Goal: Task Accomplishment & Management: Use online tool/utility

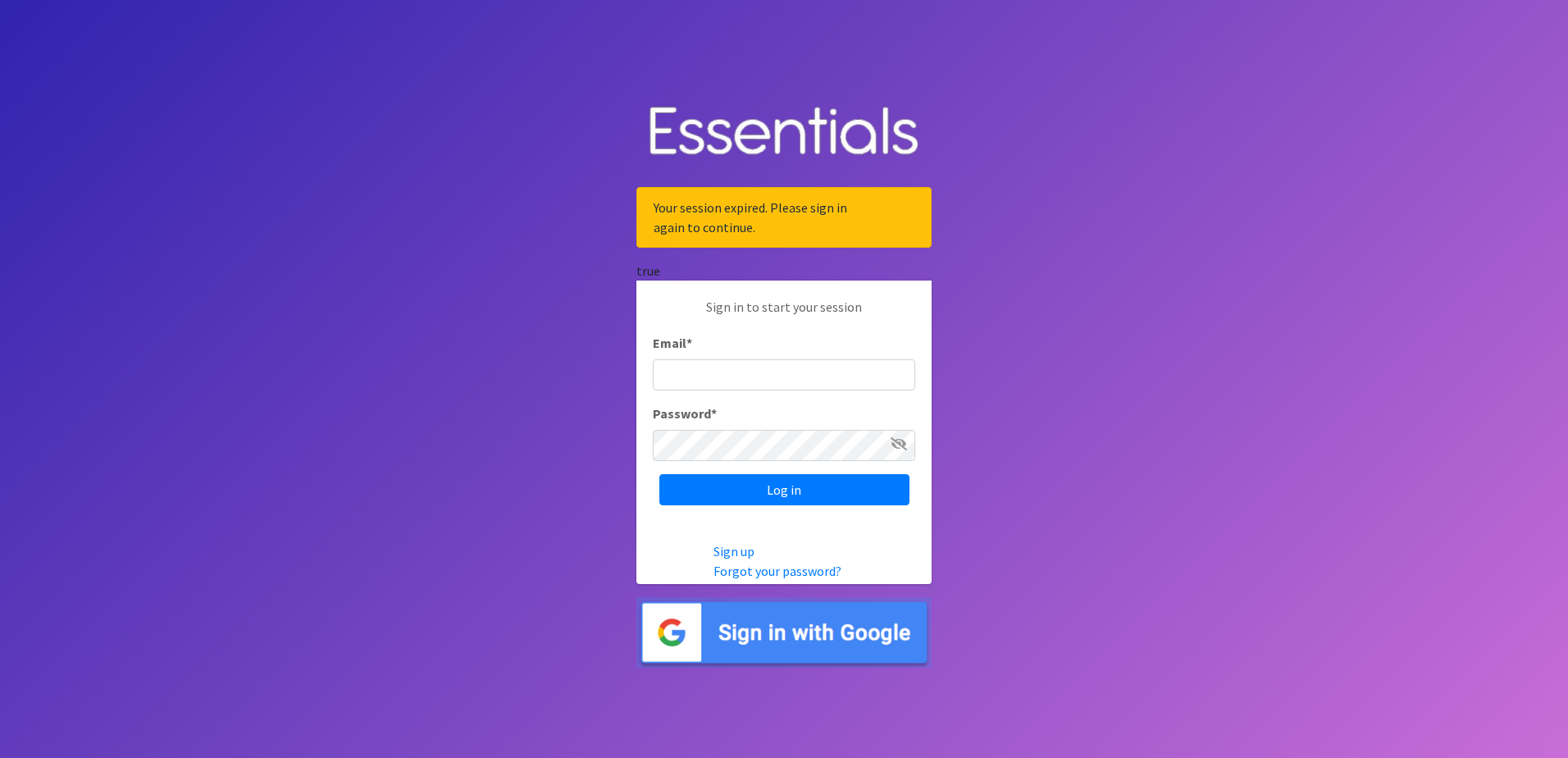
click at [701, 386] on input "Email *" at bounding box center [783, 374] width 263 height 31
type input "nirdiaperdepot@franciscanalliance.org"
click at [659, 474] on input "Log in" at bounding box center [784, 489] width 250 height 31
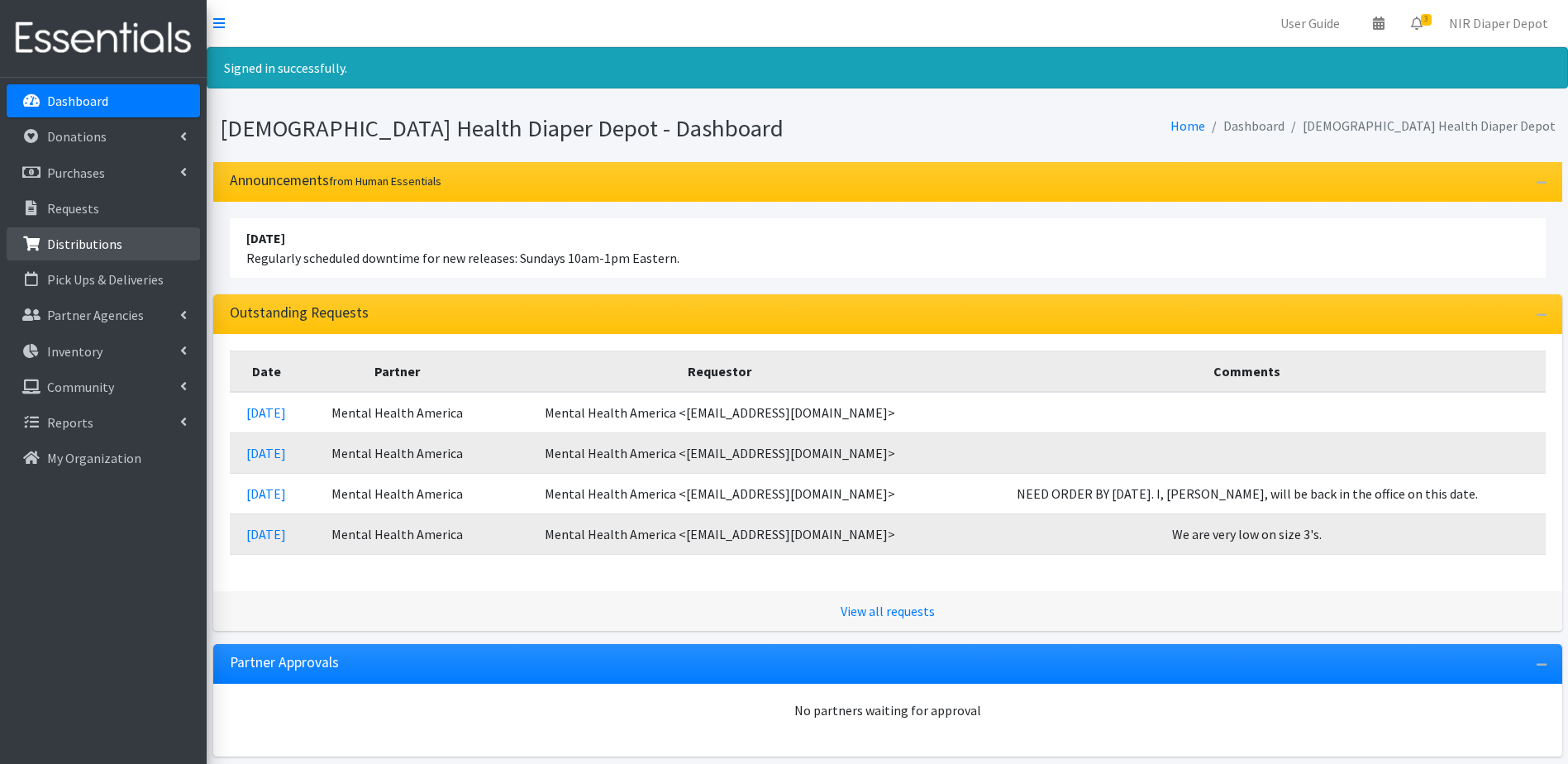
click at [63, 247] on p "Distributions" at bounding box center [84, 243] width 75 height 17
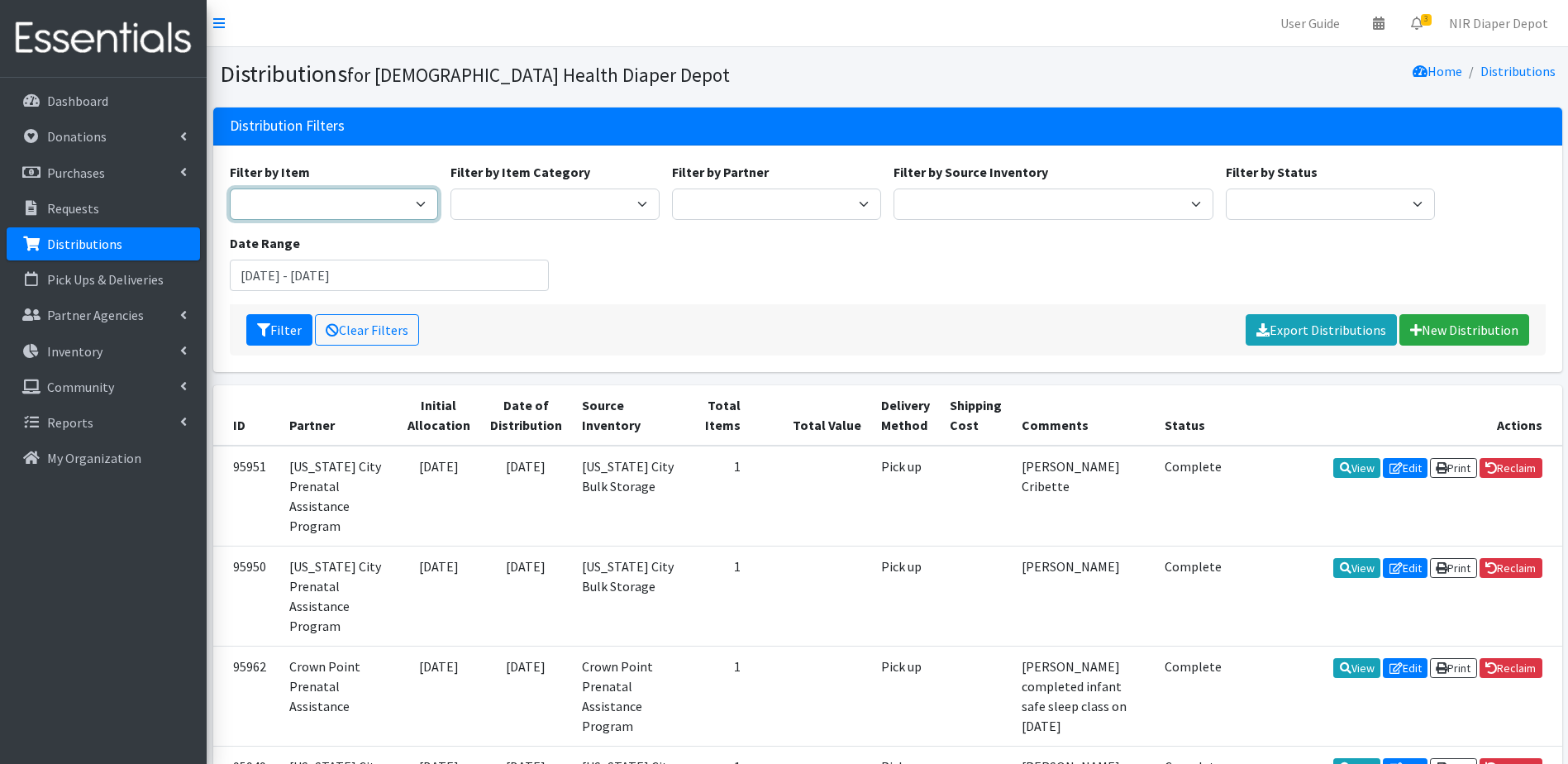
click at [408, 202] on select "1 2 2T-3T 3 3T-4T 4 4T-5T 5 5T-6T 6 7 Backless Booster Seat Boys 2T-3T Boys 3T-…" at bounding box center [334, 204] width 209 height 31
select select "14362"
click at [230, 189] on select "1 2 2T-3T 3 3T-4T 4 4T-5T 5 5T-6T 6 7 Backless Booster Seat Boys 2T-3T Boys 3T-…" at bounding box center [334, 204] width 209 height 31
click at [493, 269] on input "July 9, 2025 - October 9, 2025" at bounding box center [389, 274] width 319 height 31
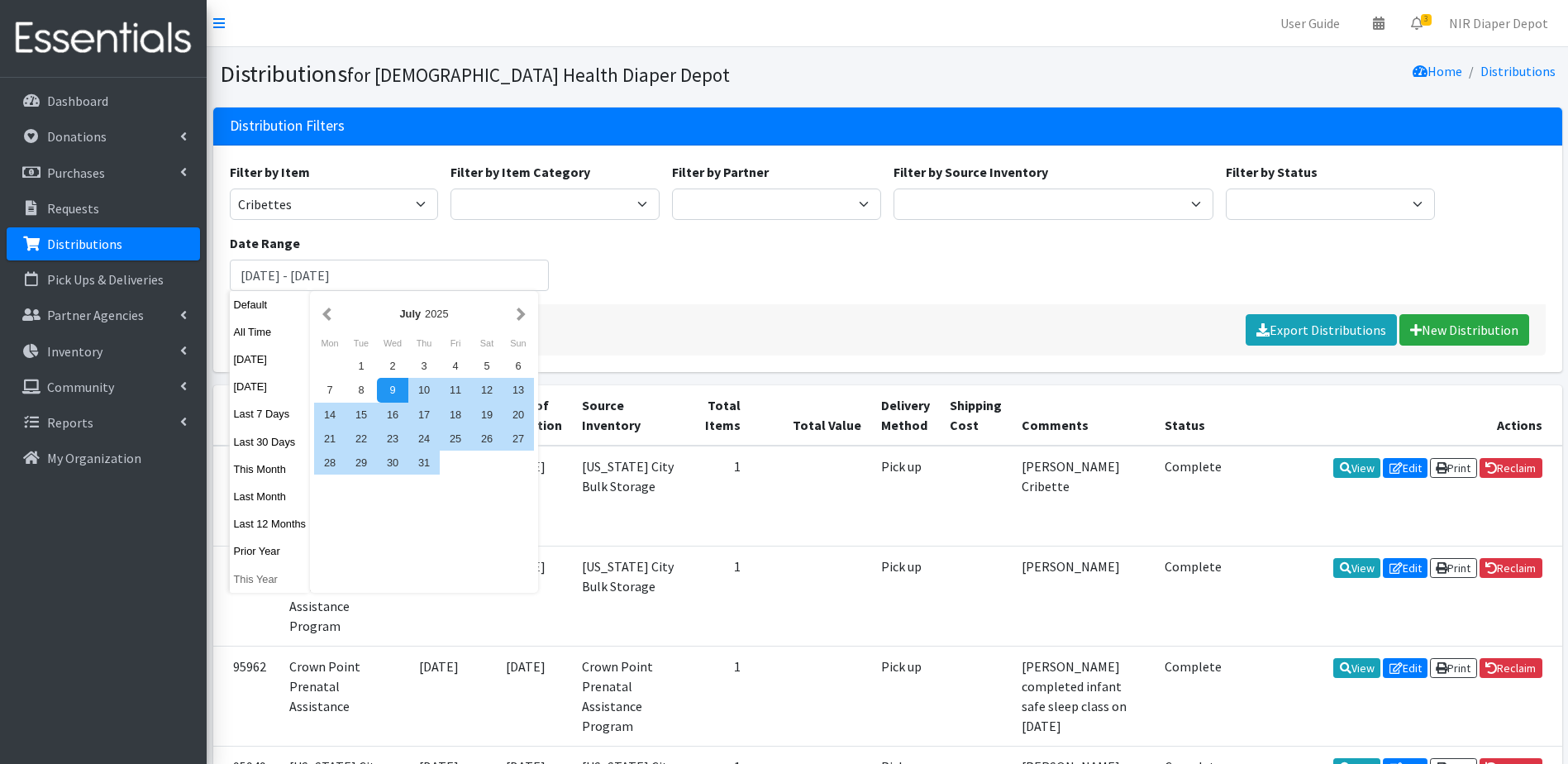
click at [256, 577] on button "This Year" at bounding box center [271, 579] width 81 height 24
type input "[DATE] - [DATE]"
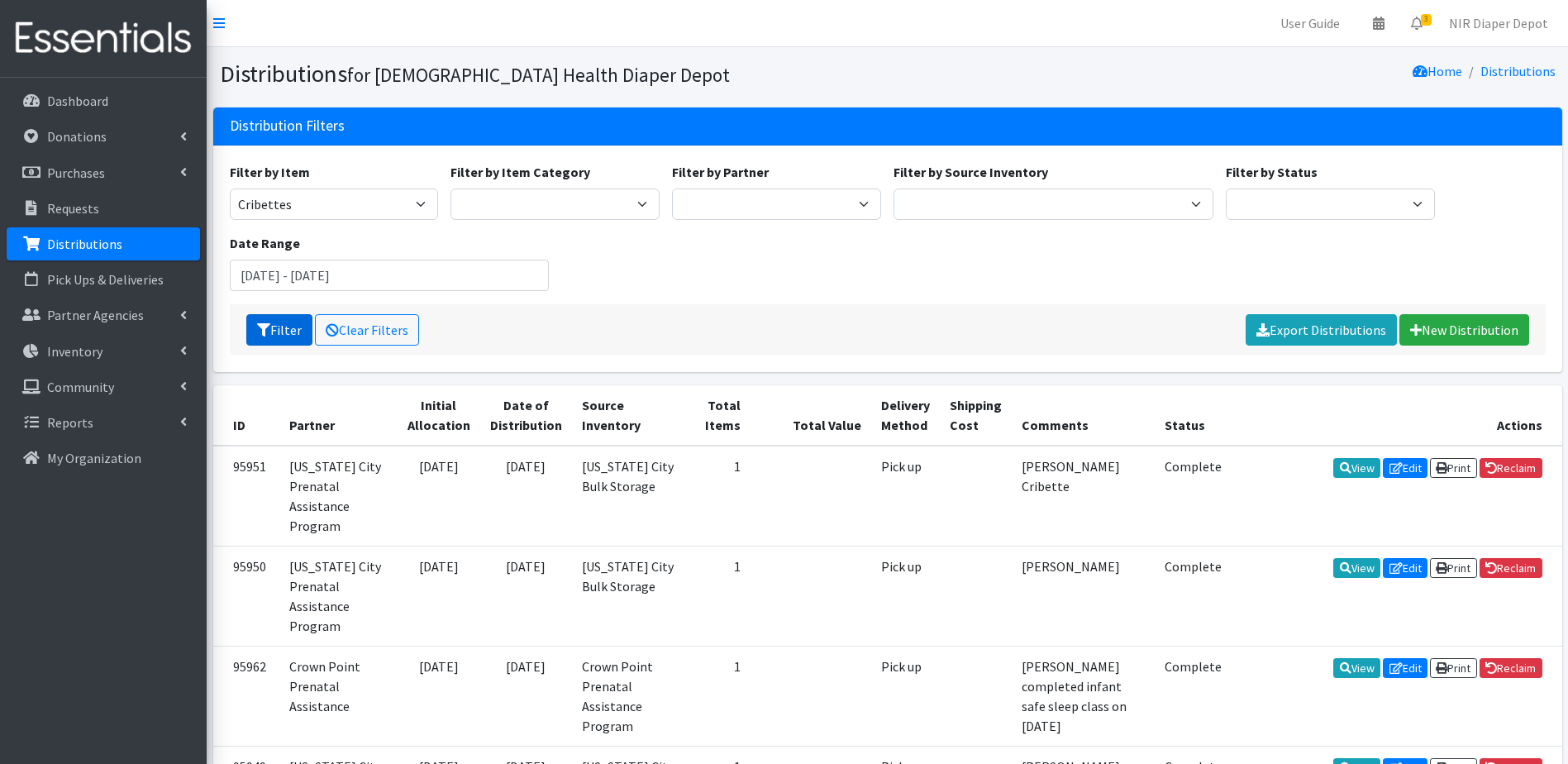
click at [296, 334] on button "Filter" at bounding box center [279, 329] width 66 height 31
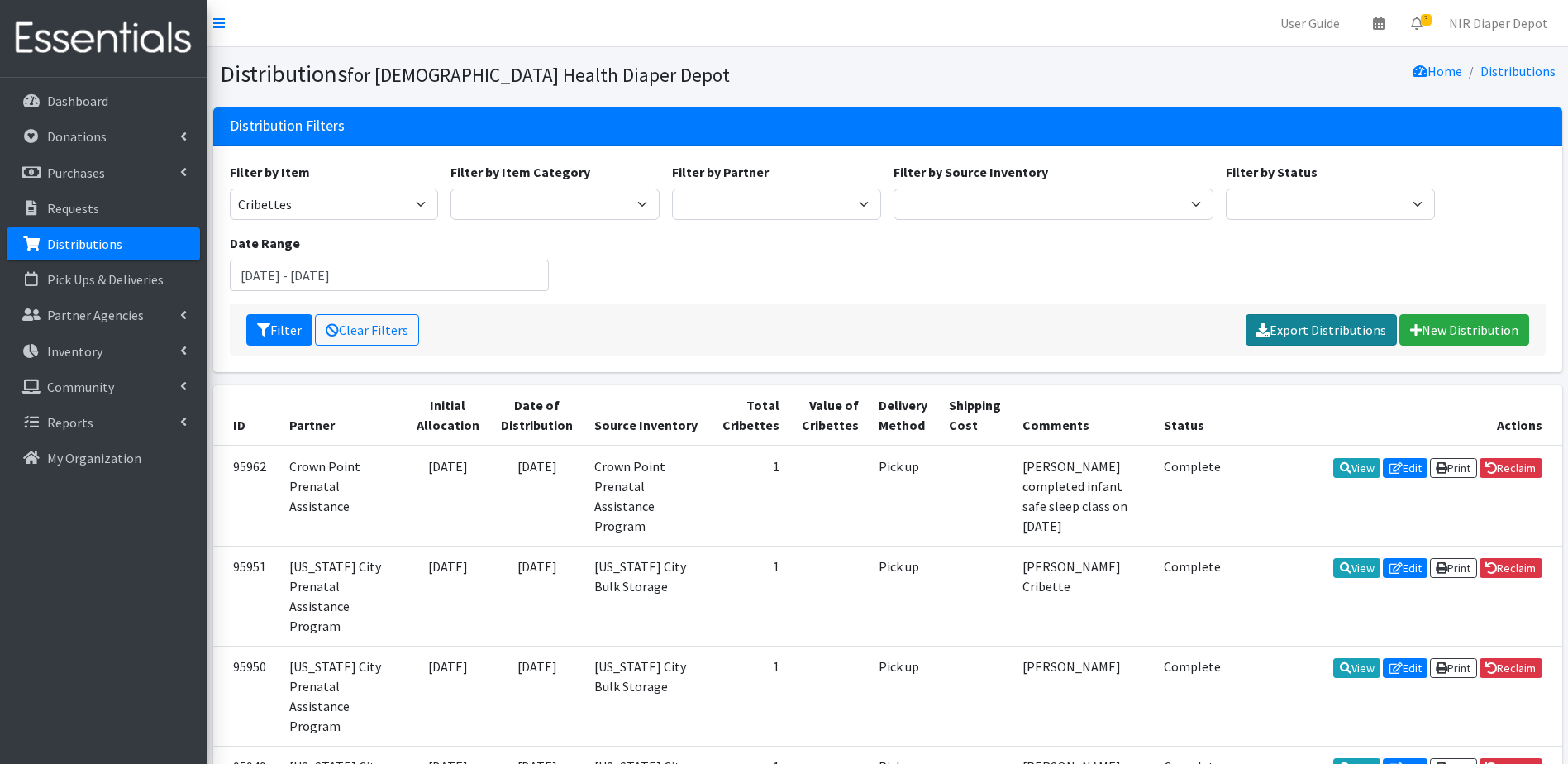
click at [1336, 332] on link "Export Distributions" at bounding box center [1321, 329] width 151 height 31
